Goal: Task Accomplishment & Management: Use online tool/utility

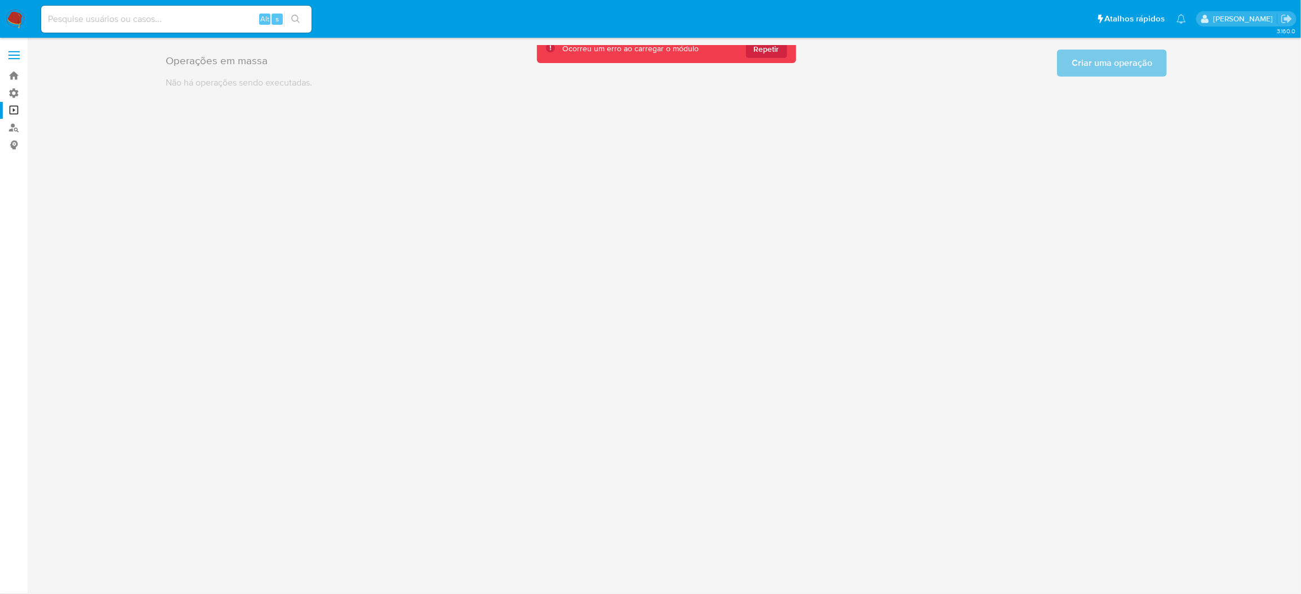
click at [851, 92] on div "3.160.0" at bounding box center [666, 316] width 1251 height 542
